Goal: Information Seeking & Learning: Find contact information

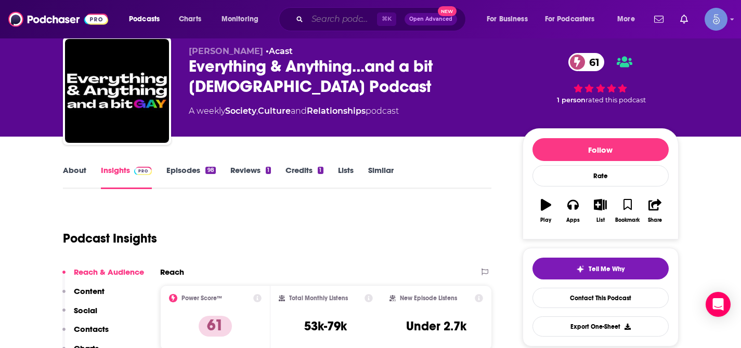
click at [342, 20] on input "Search podcasts, credits, & more..." at bounding box center [342, 19] width 70 height 17
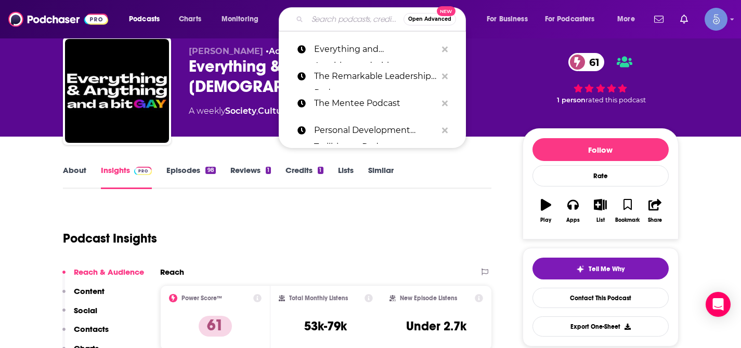
paste input "Positive Talk Radio"
type input "Positive Talk Radio"
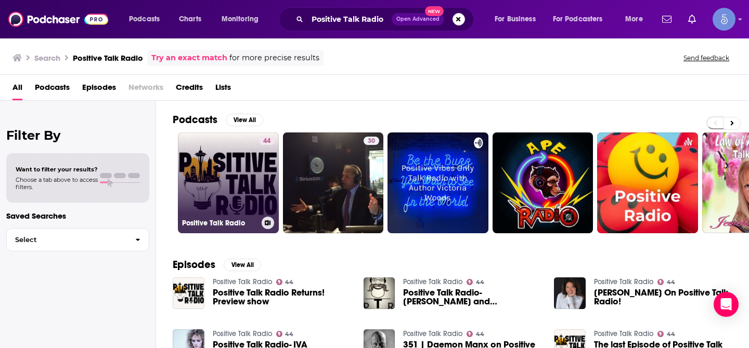
click at [242, 148] on link "44 Positive Talk Radio" at bounding box center [228, 183] width 101 height 101
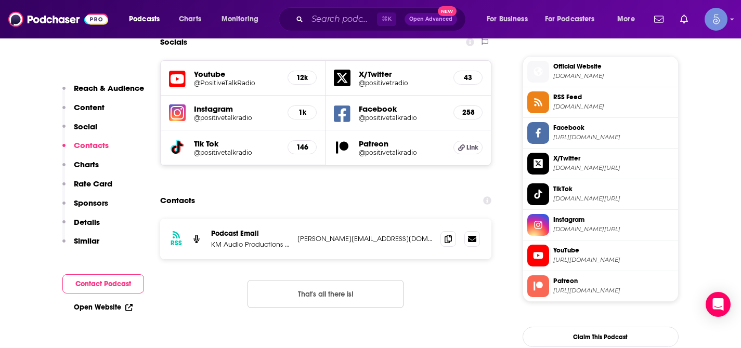
scroll to position [982, 0]
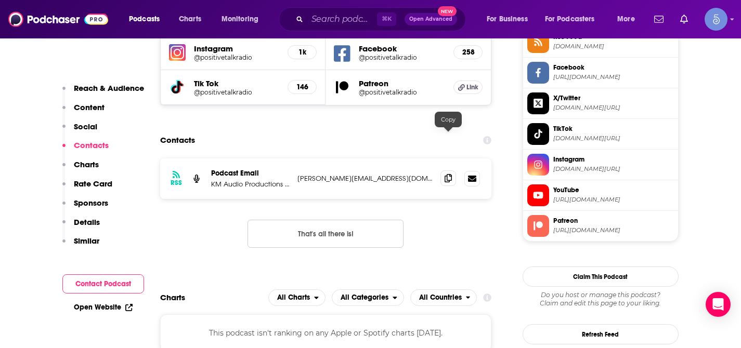
click at [446, 174] on icon at bounding box center [448, 178] width 7 height 8
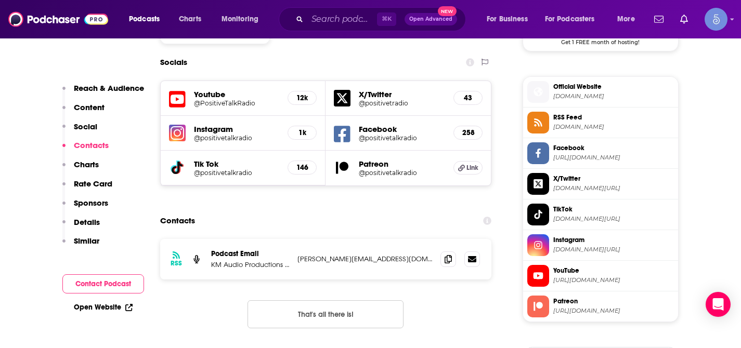
scroll to position [822, 0]
